Goal: Navigation & Orientation: Find specific page/section

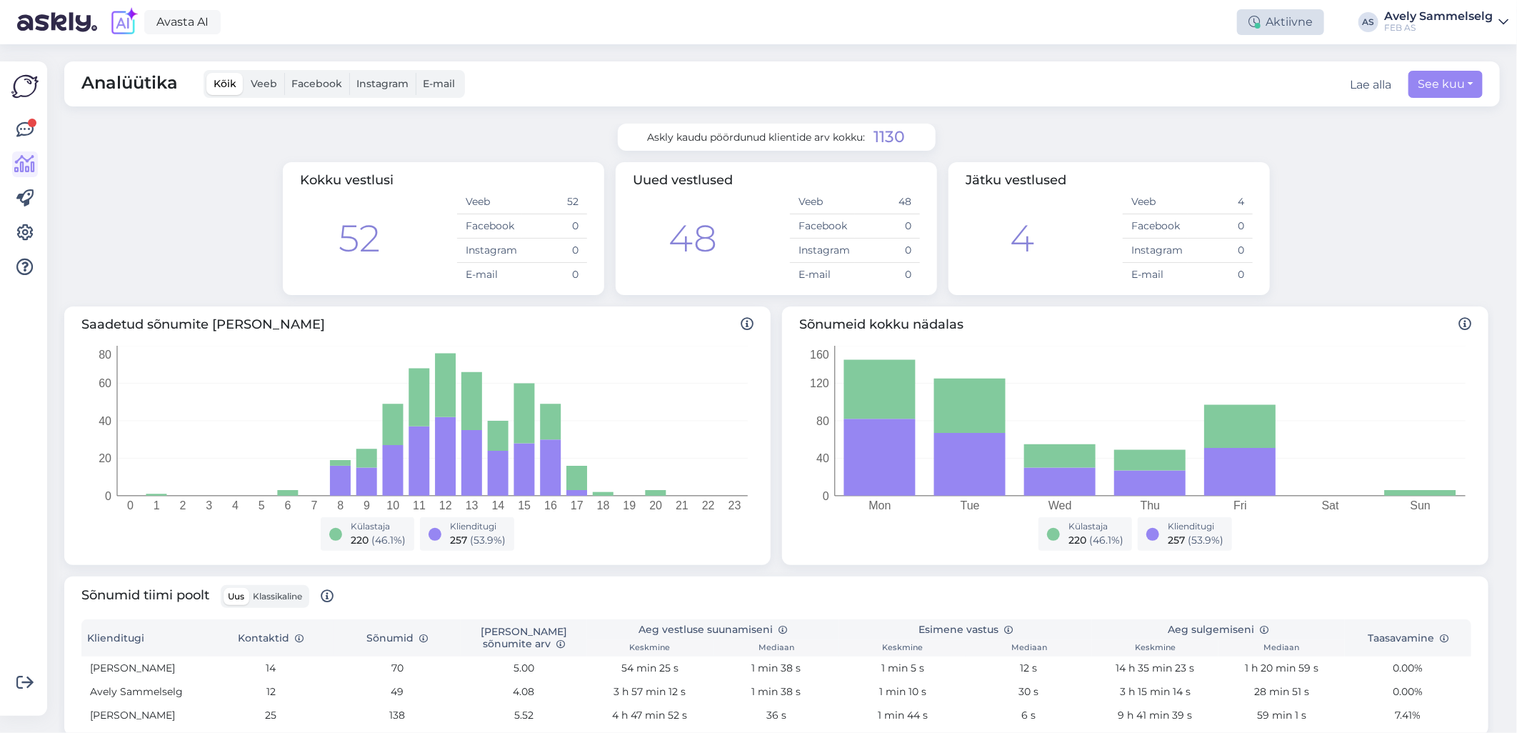
click at [1257, 21] on icon at bounding box center [1253, 21] width 11 height 11
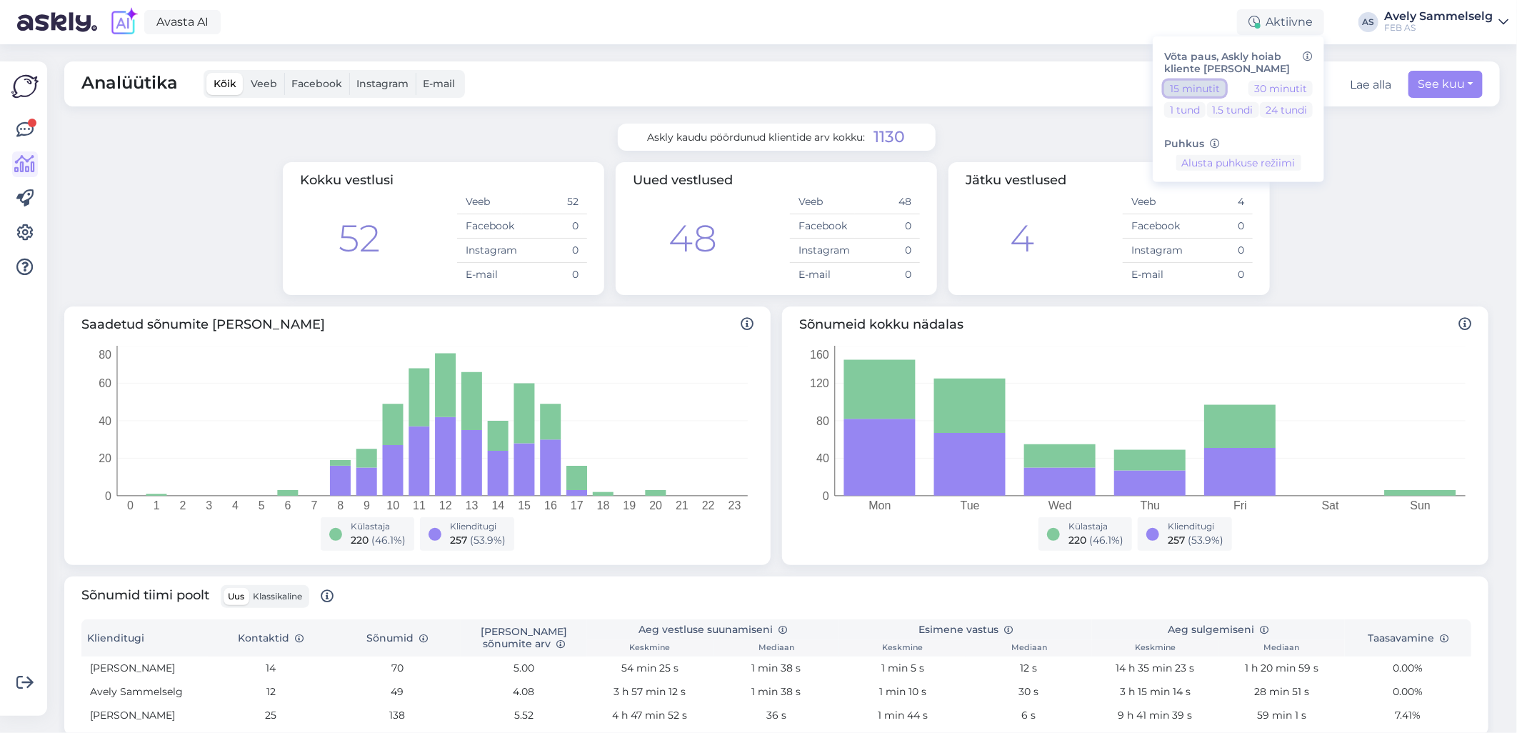
click at [1214, 84] on button "15 minutit" at bounding box center [1194, 88] width 61 height 16
click at [1054, 76] on div "Analüütika Kõik Veeb Facebook Instagram E-mail Lae alla See kuu" at bounding box center [781, 83] width 1435 height 45
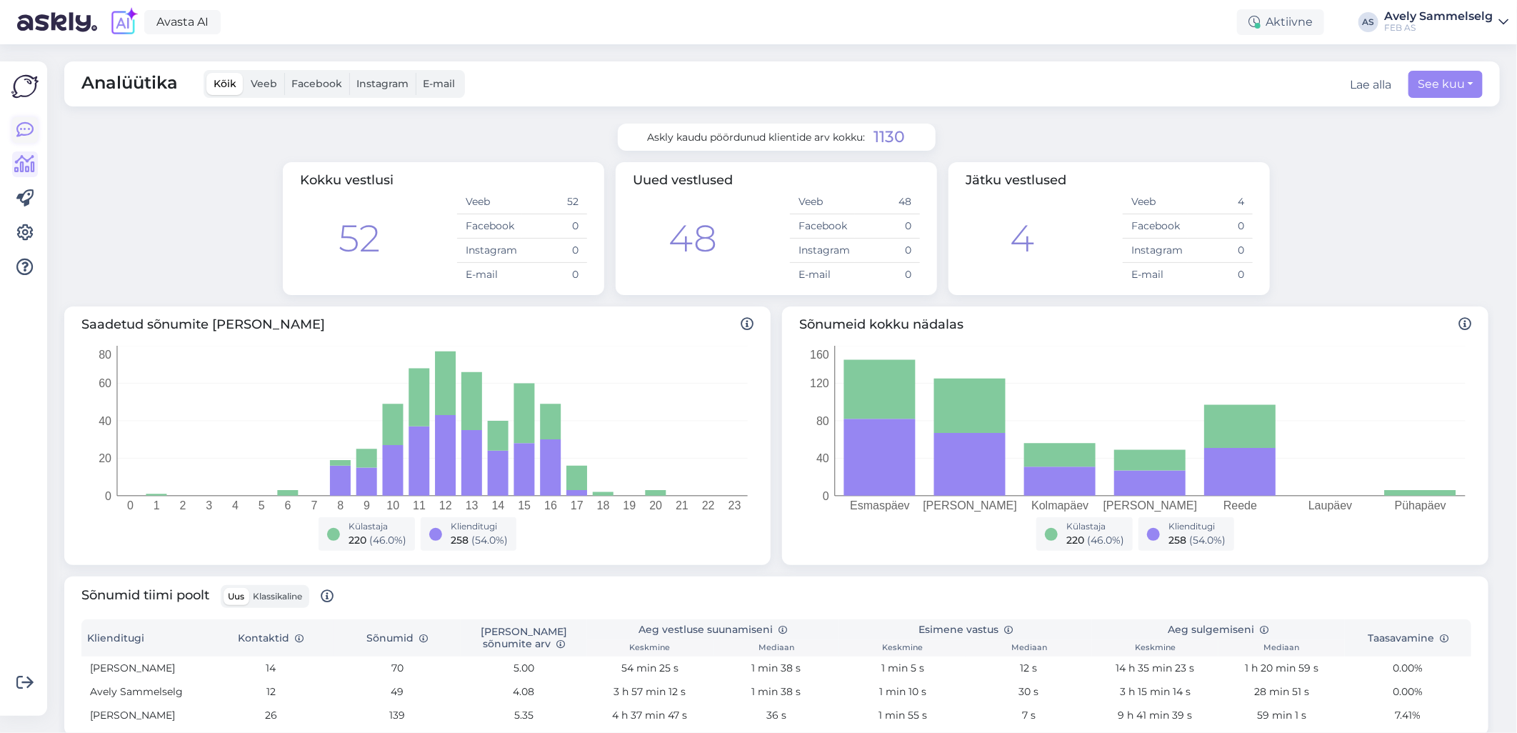
click at [29, 134] on icon at bounding box center [24, 129] width 17 height 17
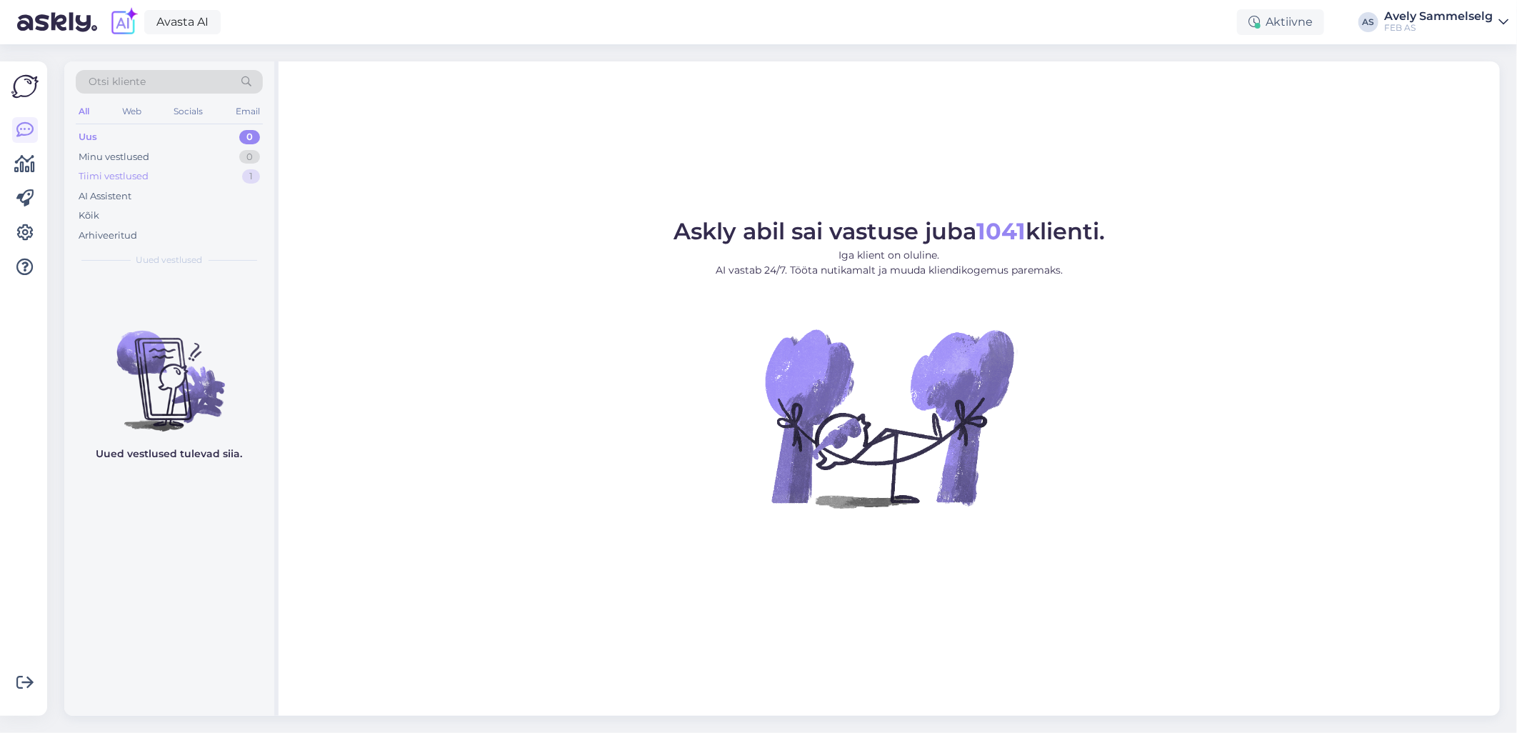
click at [165, 167] on div "Tiimi vestlused 1" at bounding box center [169, 176] width 187 height 20
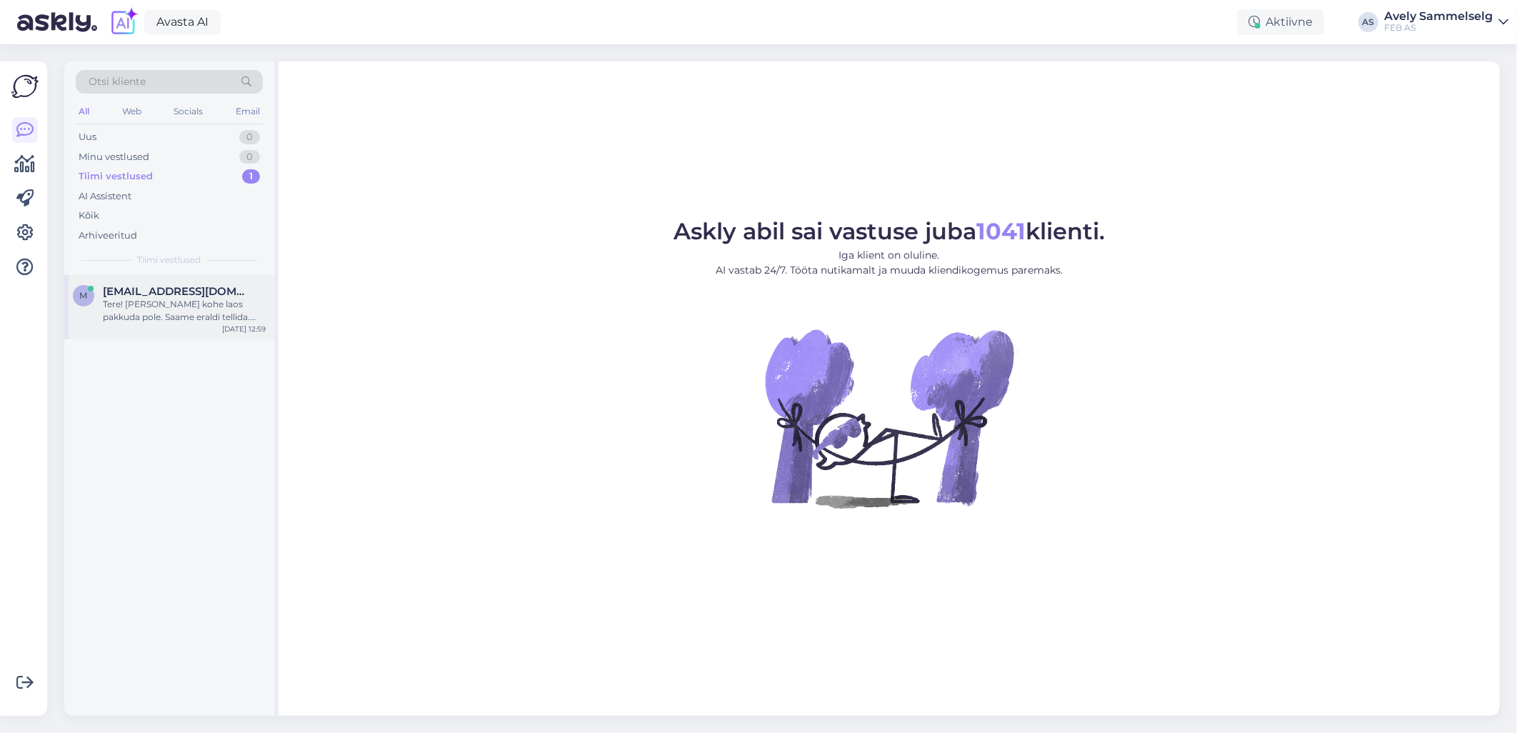
click at [184, 296] on span "Martonjanne@gmail.com" at bounding box center [177, 291] width 149 height 13
